Goal: Task Accomplishment & Management: Manage account settings

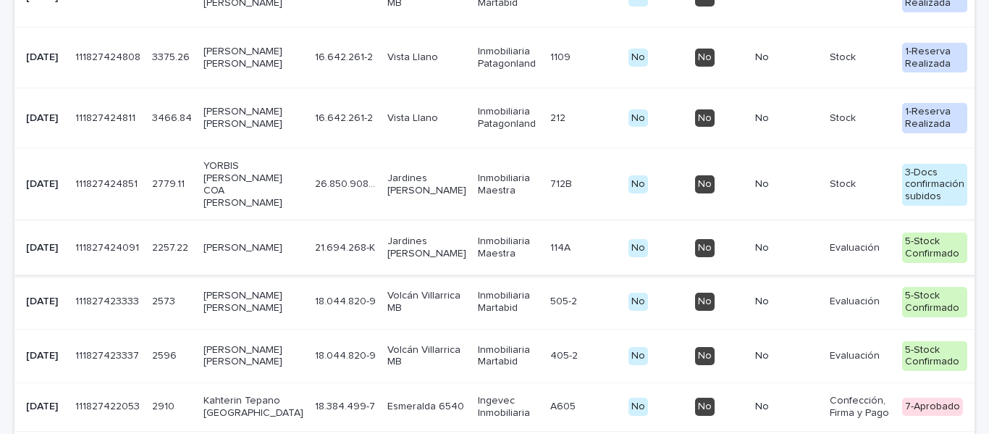
scroll to position [579, 0]
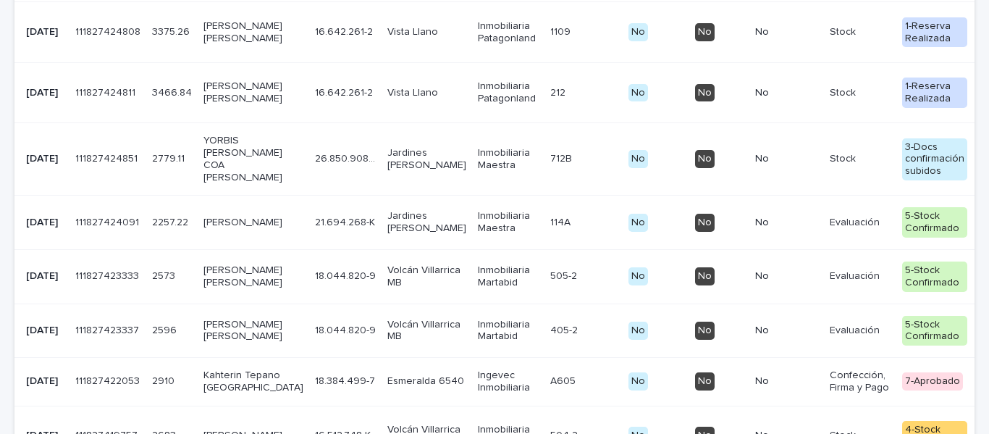
click at [224, 183] on p "YORBIS [PERSON_NAME] COA [PERSON_NAME]" at bounding box center [253, 159] width 100 height 48
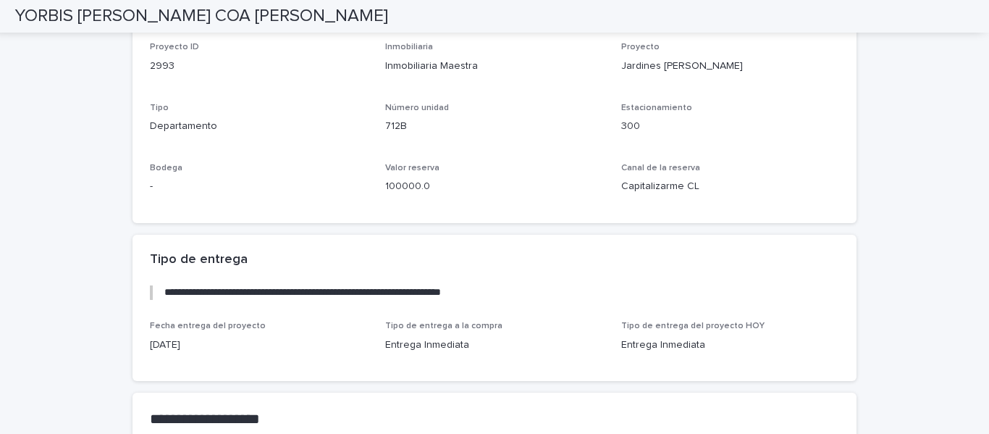
scroll to position [2543, 0]
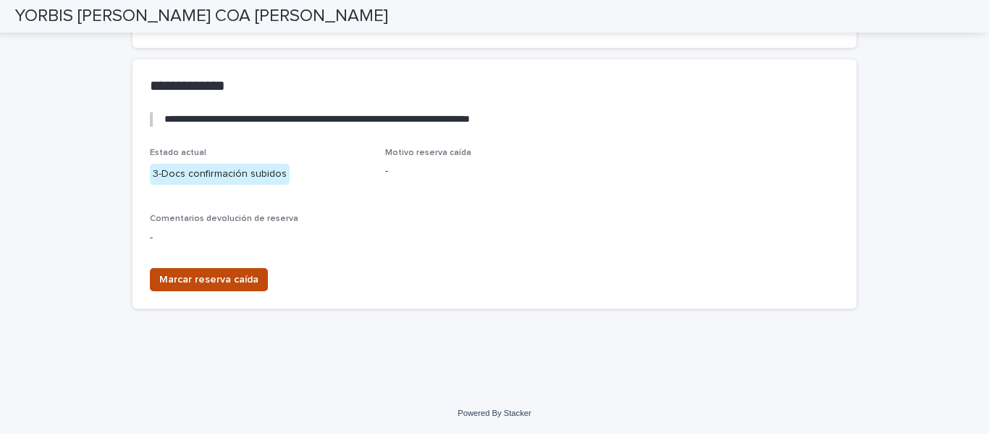
click at [177, 270] on button "Marcar reserva caída" at bounding box center [209, 279] width 118 height 23
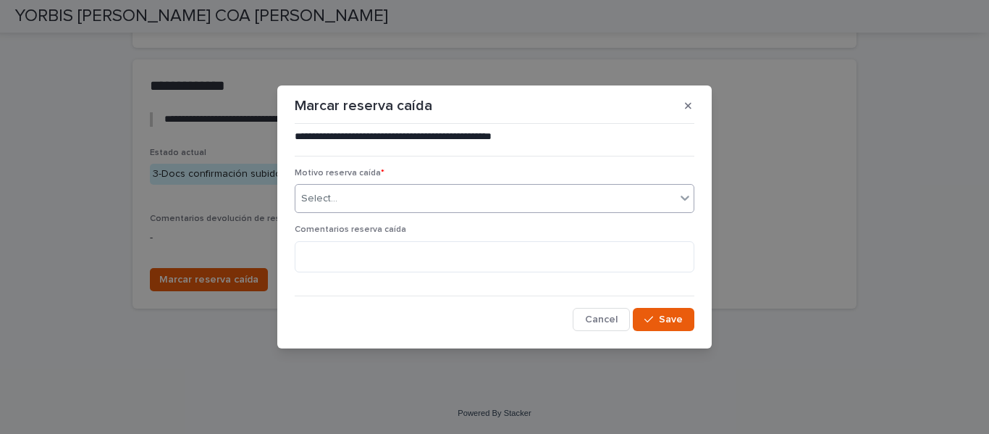
click at [330, 190] on div "Select..." at bounding box center [485, 199] width 380 height 24
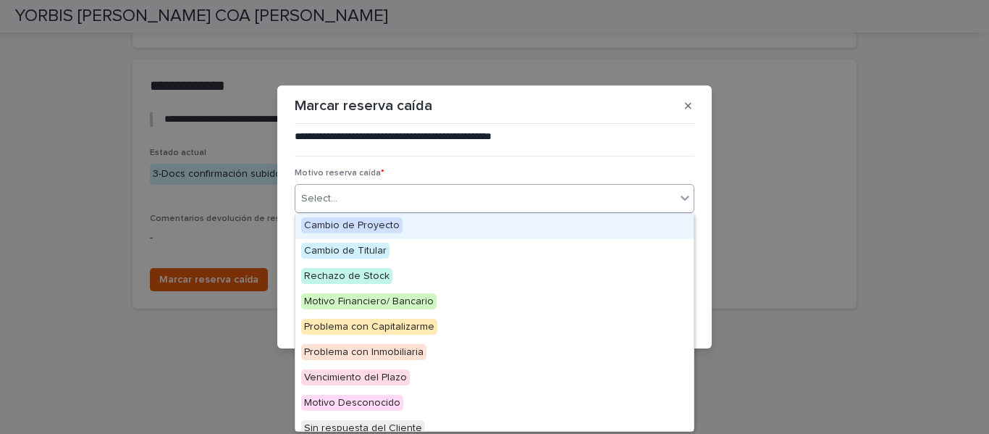
click at [374, 226] on span "Cambio de Proyecto" at bounding box center [351, 225] width 101 height 16
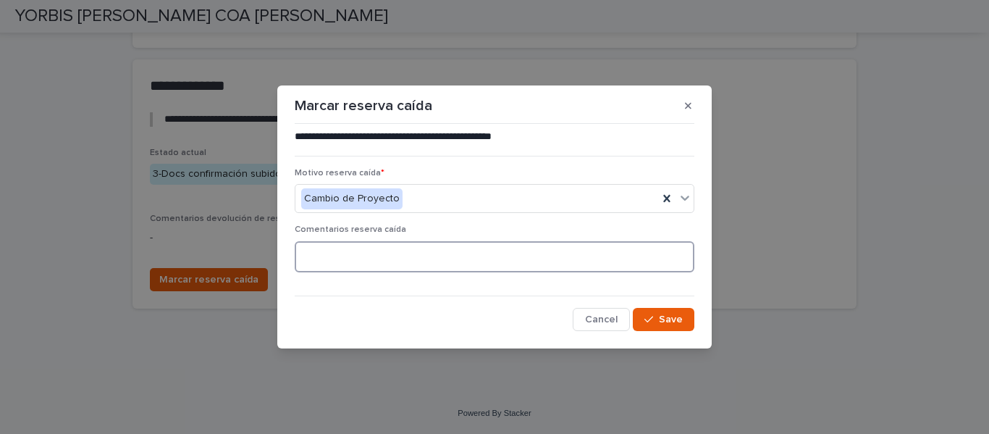
click at [367, 268] on textarea at bounding box center [495, 256] width 400 height 31
type textarea "**********"
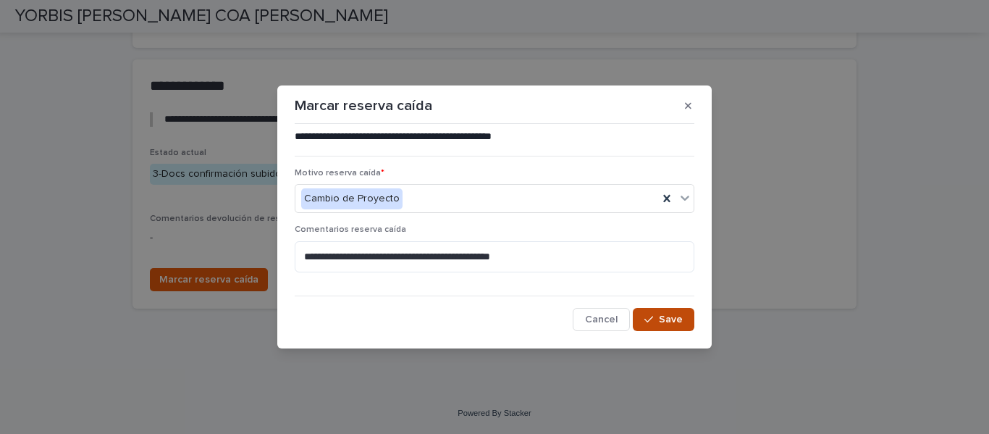
click at [664, 318] on span "Save" at bounding box center [671, 319] width 24 height 10
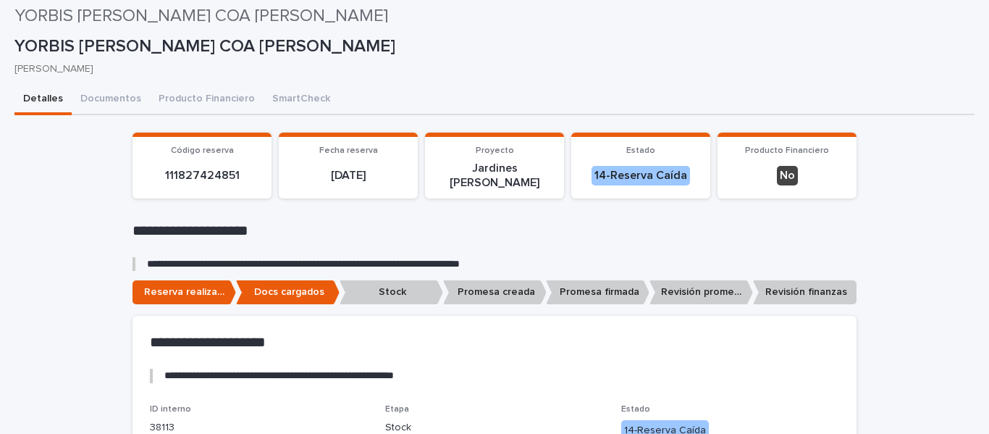
scroll to position [0, 0]
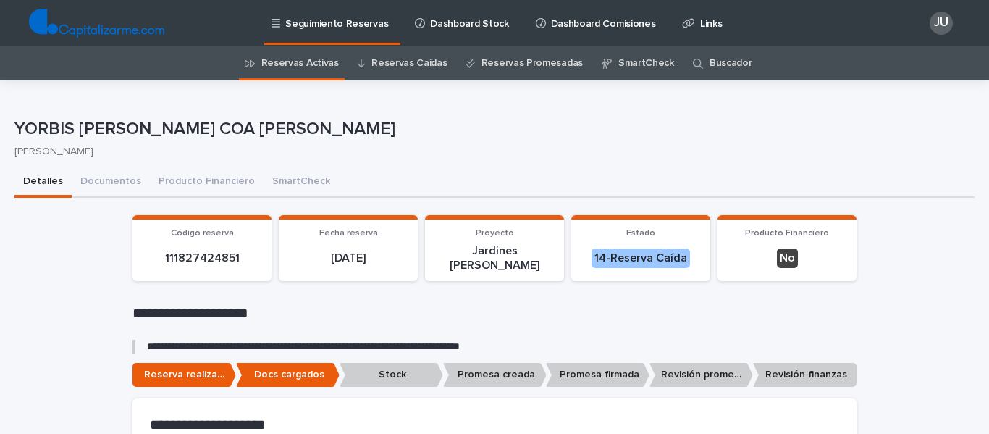
click at [385, 59] on link "Reservas Caídas" at bounding box center [408, 63] width 75 height 34
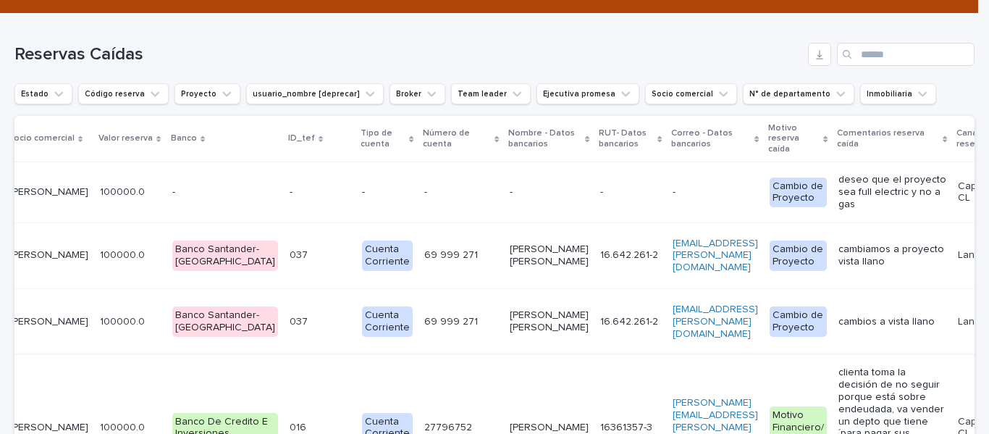
scroll to position [217, 0]
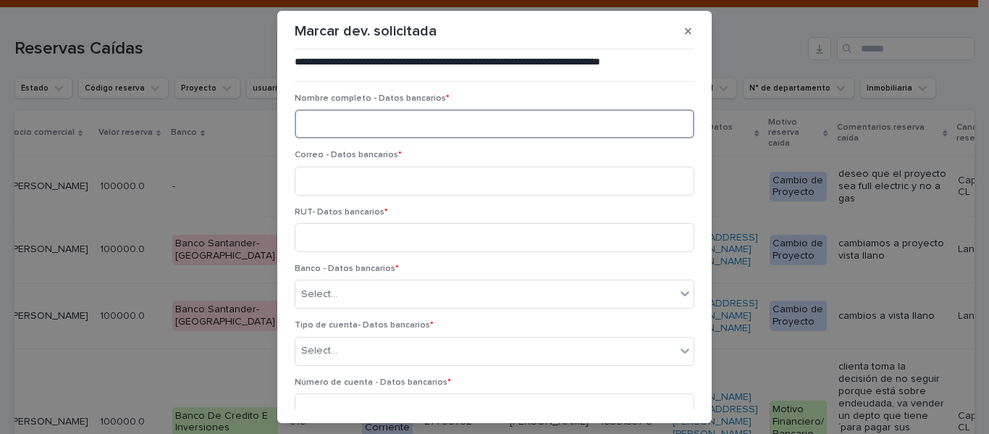
click at [336, 116] on input at bounding box center [495, 123] width 400 height 29
type input "*"
click at [396, 125] on input "**********" at bounding box center [495, 123] width 400 height 29
type input "**********"
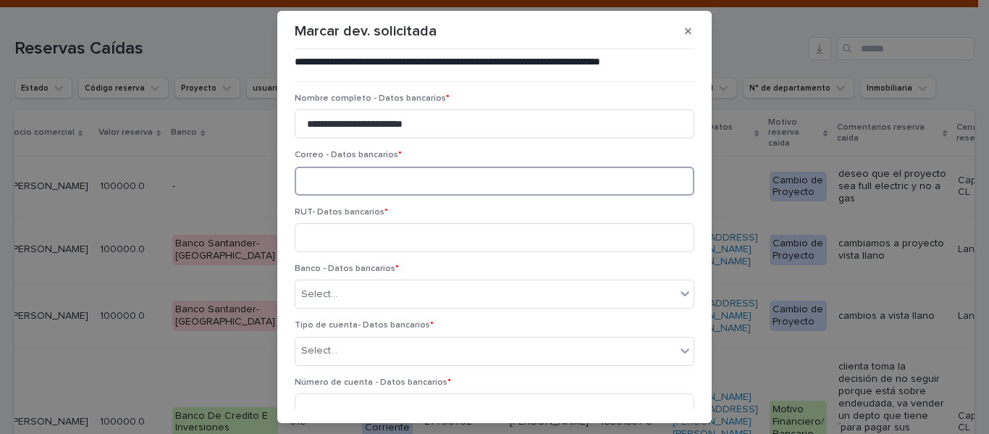
click at [321, 176] on input at bounding box center [495, 180] width 400 height 29
type input "**********"
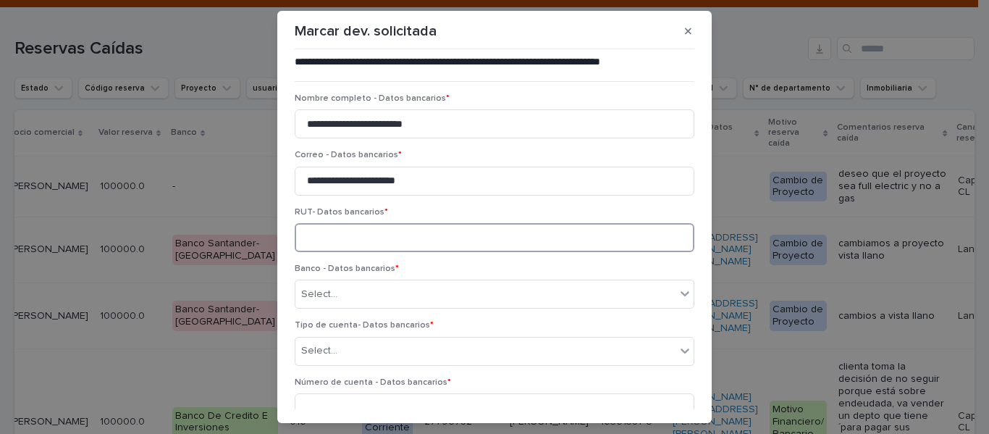
click at [368, 229] on input at bounding box center [495, 237] width 400 height 29
type input "*********"
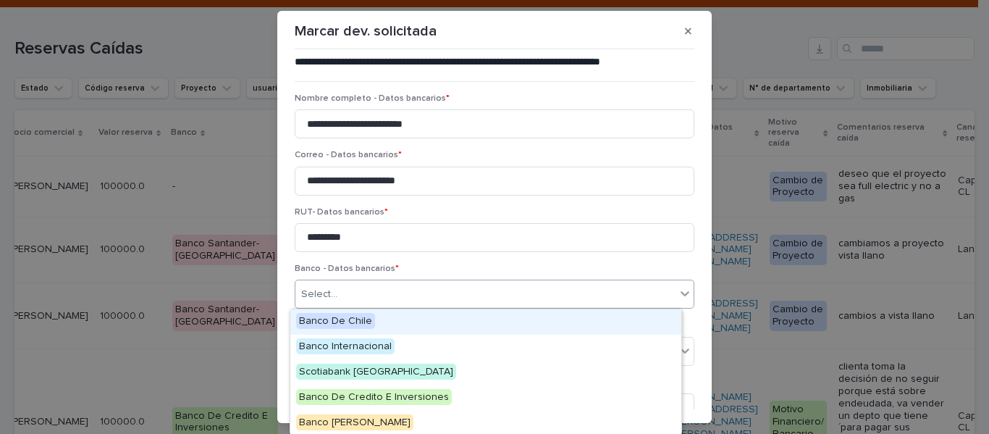
click at [322, 286] on div "Select..." at bounding box center [485, 294] width 380 height 24
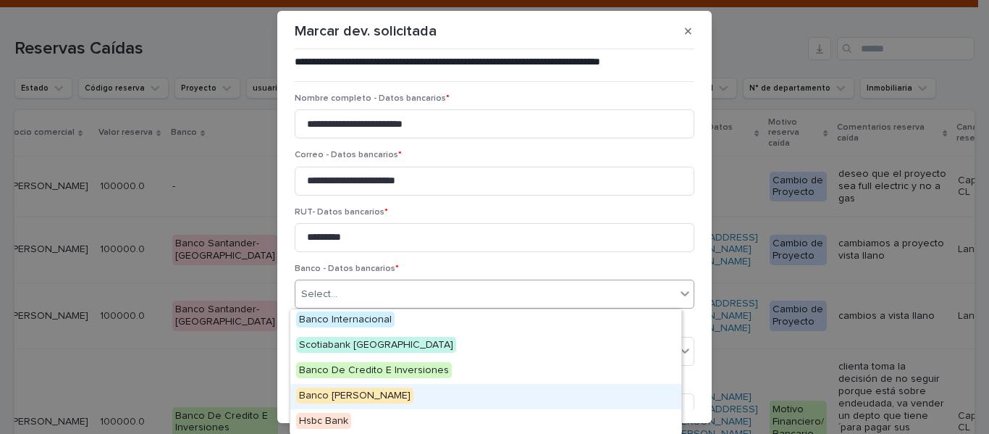
scroll to position [99, 0]
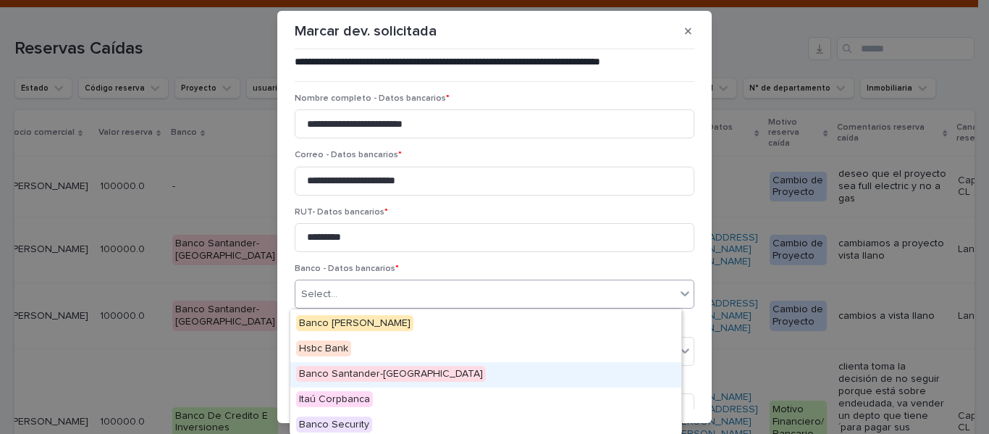
click at [344, 373] on span "Banco Santander-[GEOGRAPHIC_DATA]" at bounding box center [391, 374] width 190 height 16
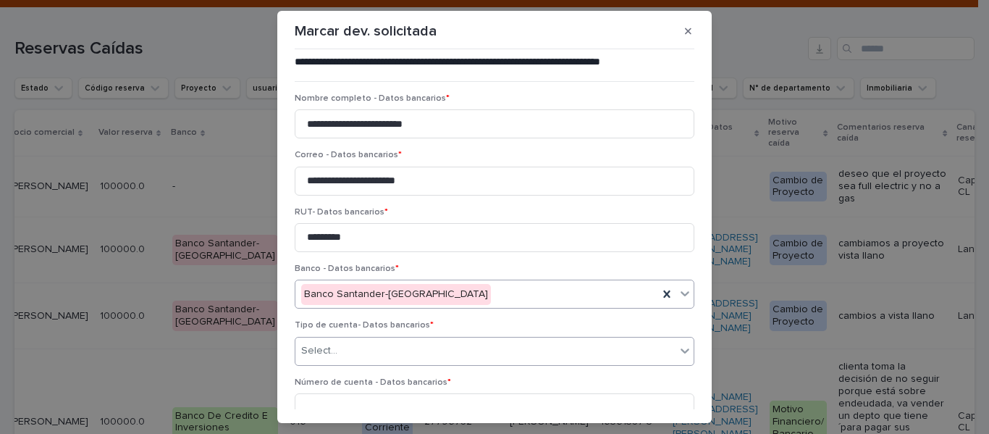
click at [334, 352] on div "Select..." at bounding box center [485, 351] width 380 height 24
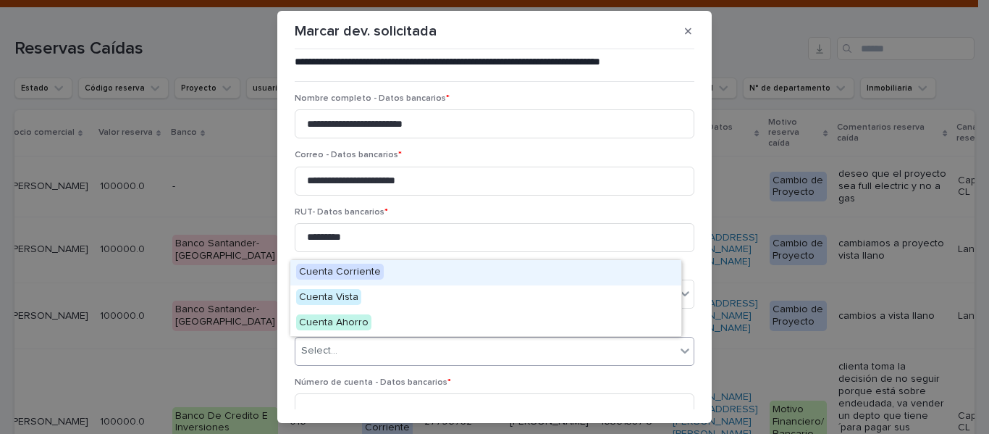
click at [364, 274] on span "Cuenta Corriente" at bounding box center [340, 271] width 88 height 16
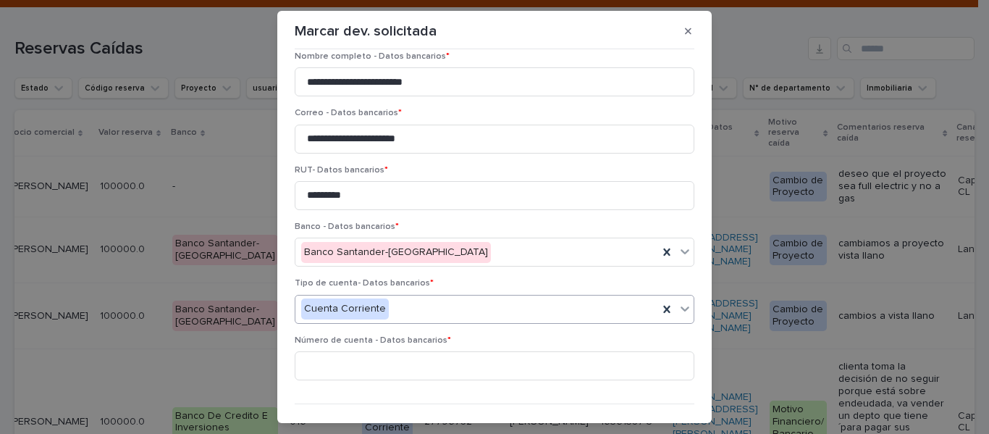
scroll to position [75, 0]
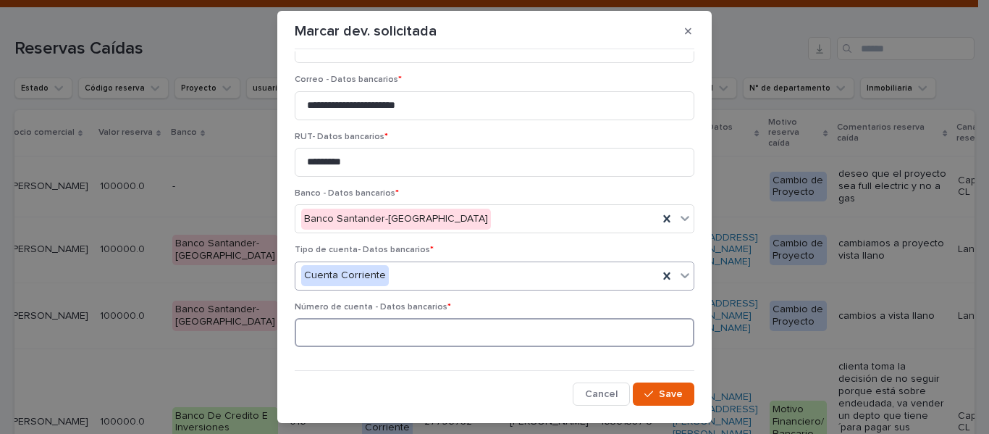
click at [332, 339] on input at bounding box center [495, 332] width 400 height 29
type input "**********"
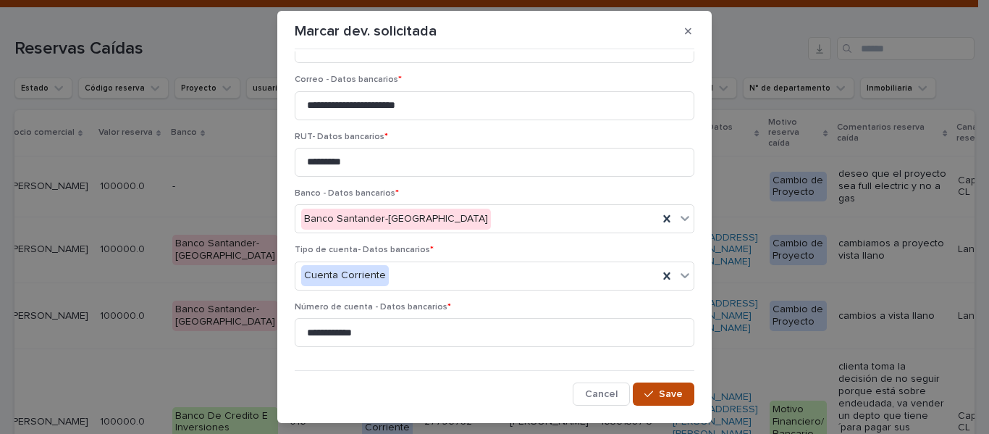
click at [659, 394] on span "Save" at bounding box center [671, 394] width 24 height 10
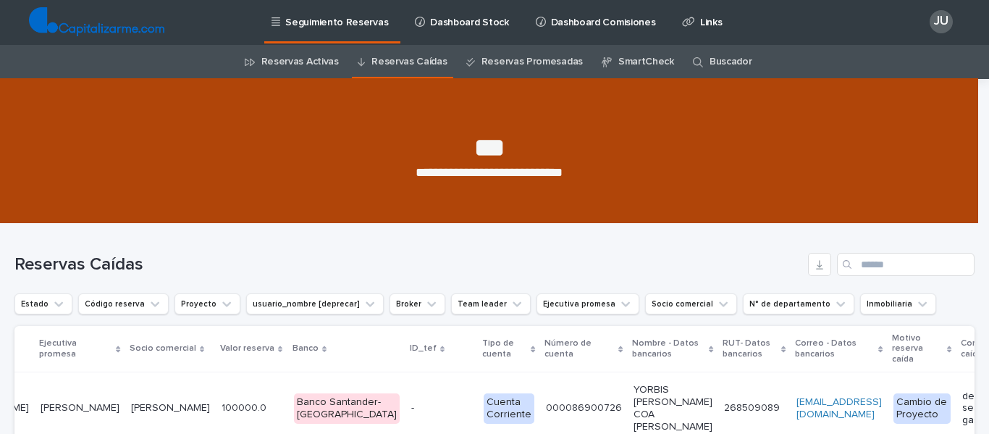
scroll to position [0, 0]
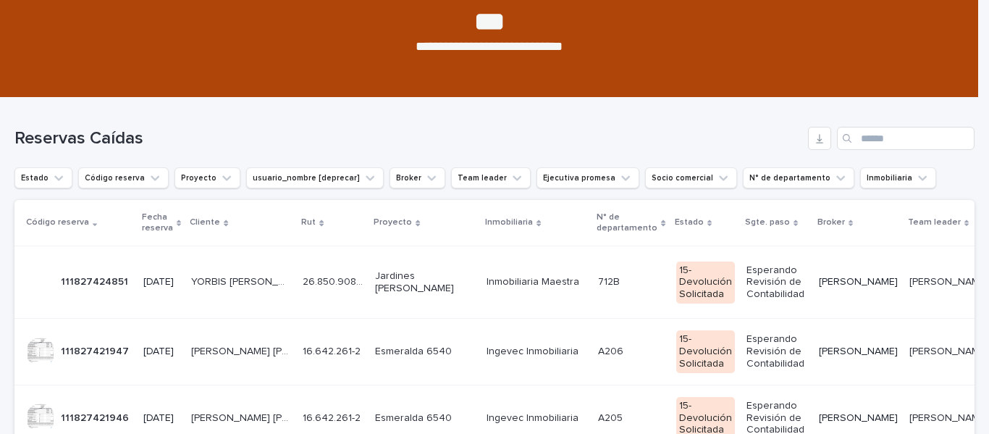
scroll to position [145, 0]
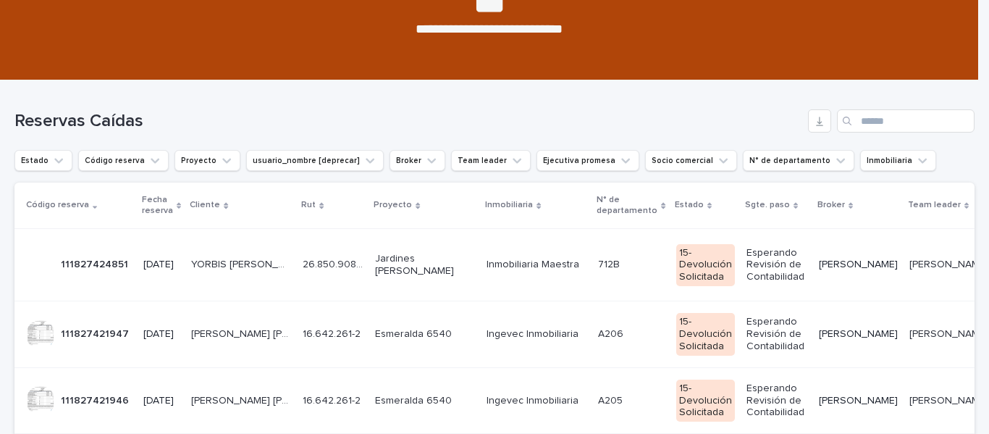
click at [481, 346] on td "Ingevec Inmobiliaria" at bounding box center [536, 334] width 111 height 66
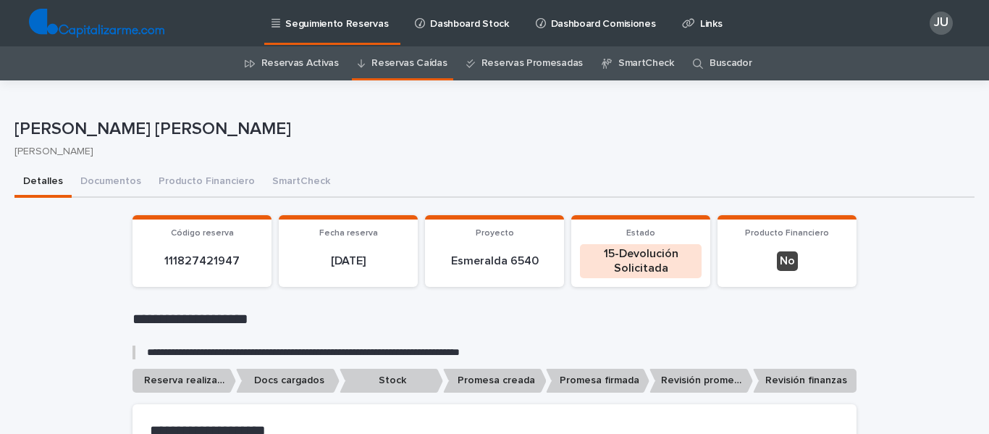
click at [412, 153] on p "[PERSON_NAME]" at bounding box center [488, 151] width 948 height 12
